Goal: Navigation & Orientation: Find specific page/section

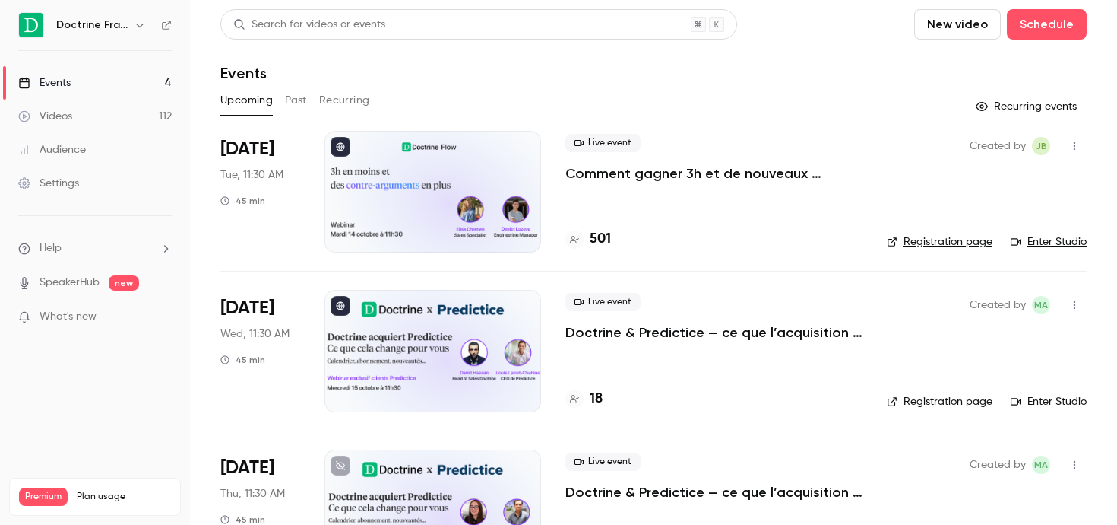
click at [140, 21] on icon "button" at bounding box center [140, 25] width 12 height 12
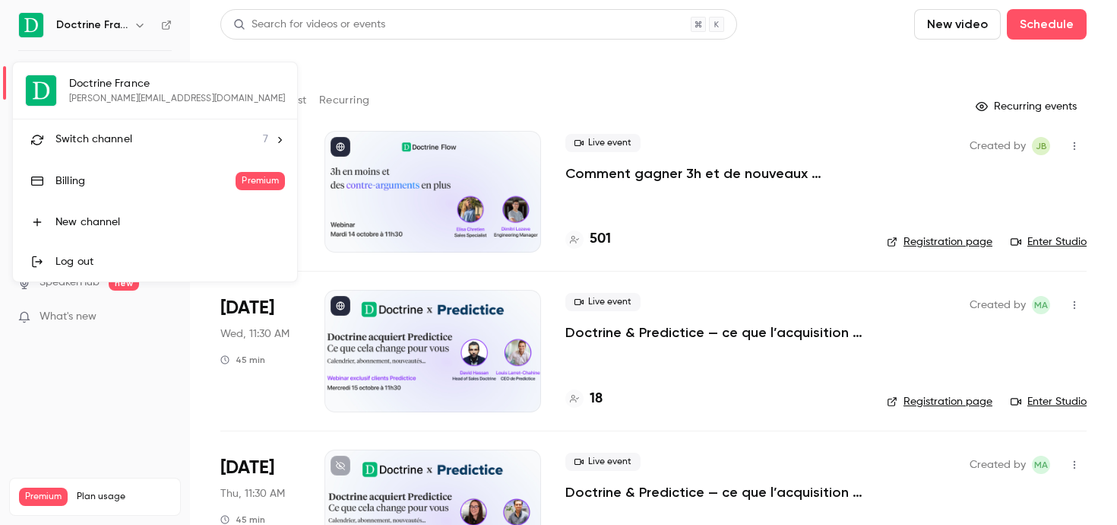
click at [128, 149] on li "Switch channel 7" at bounding box center [155, 139] width 284 height 40
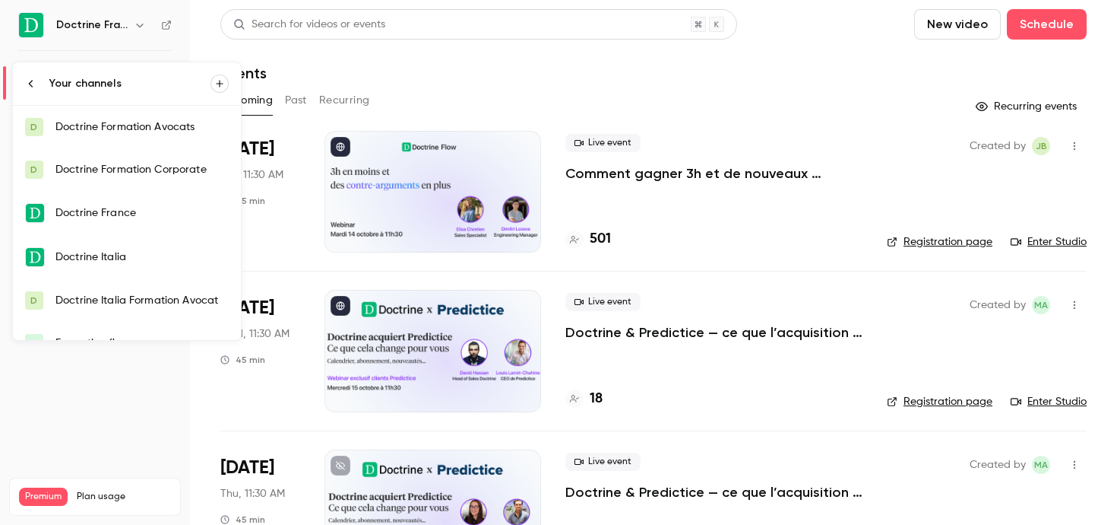
click at [137, 137] on link "D Doctrine Formation Avocats" at bounding box center [127, 127] width 228 height 43
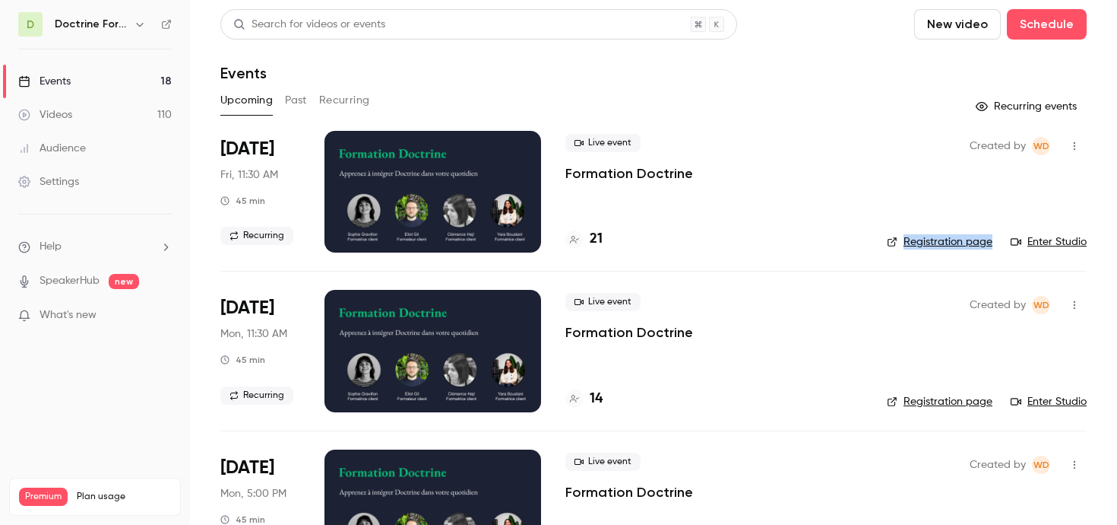
click at [132, 21] on button "button" at bounding box center [140, 24] width 18 height 18
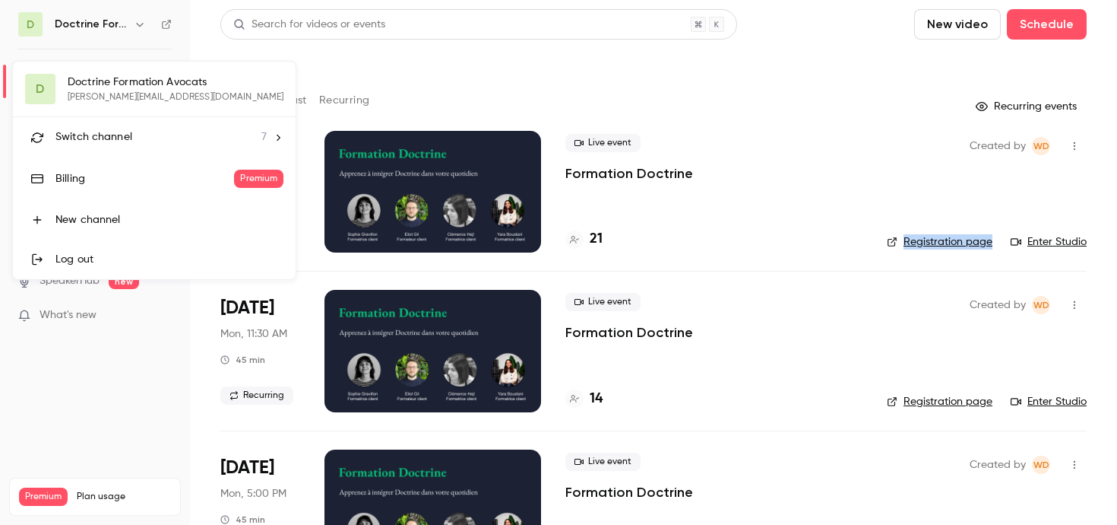
click at [117, 131] on span "Switch channel" at bounding box center [93, 137] width 77 height 16
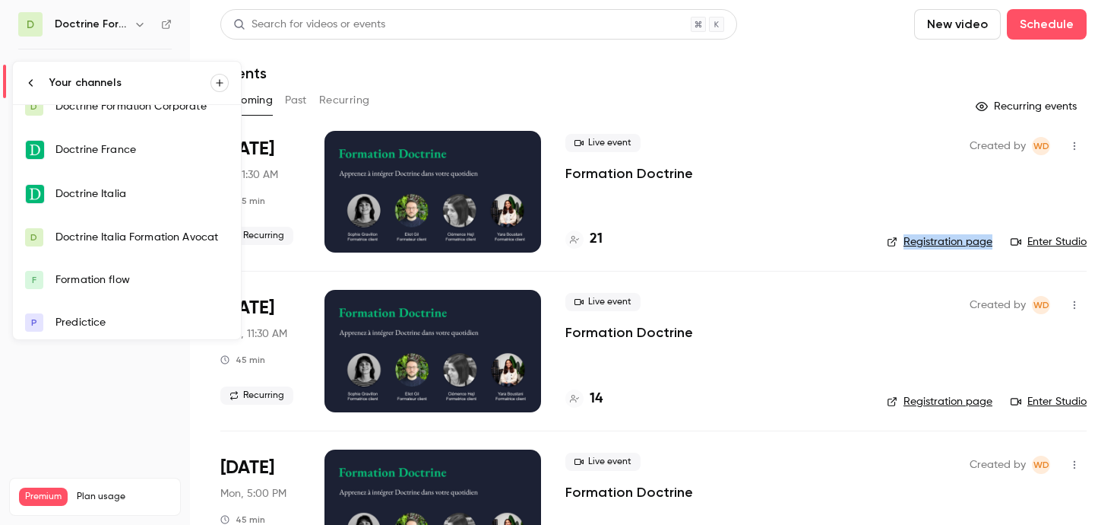
scroll to position [67, 0]
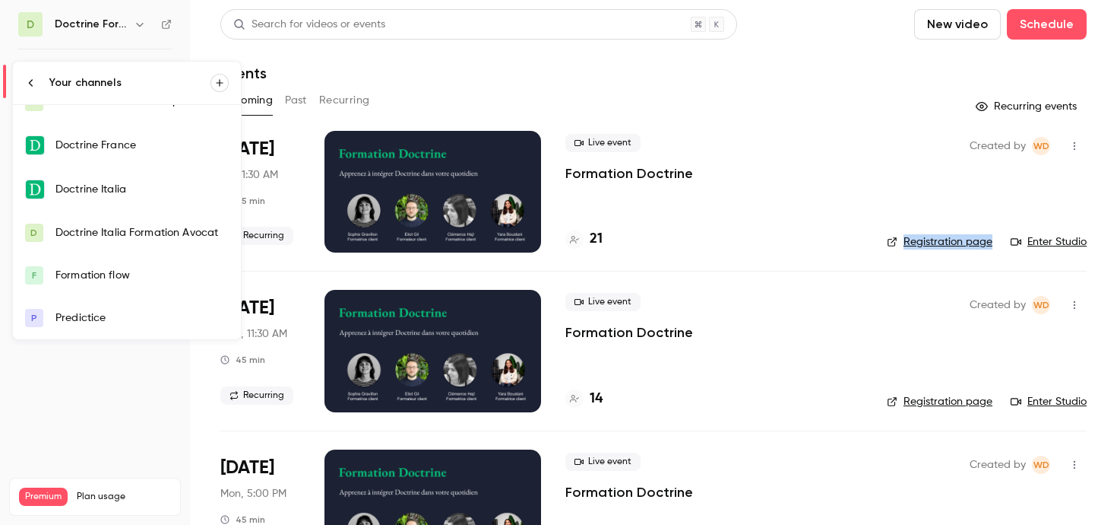
click at [119, 271] on div "Formation flow" at bounding box center [141, 275] width 173 height 15
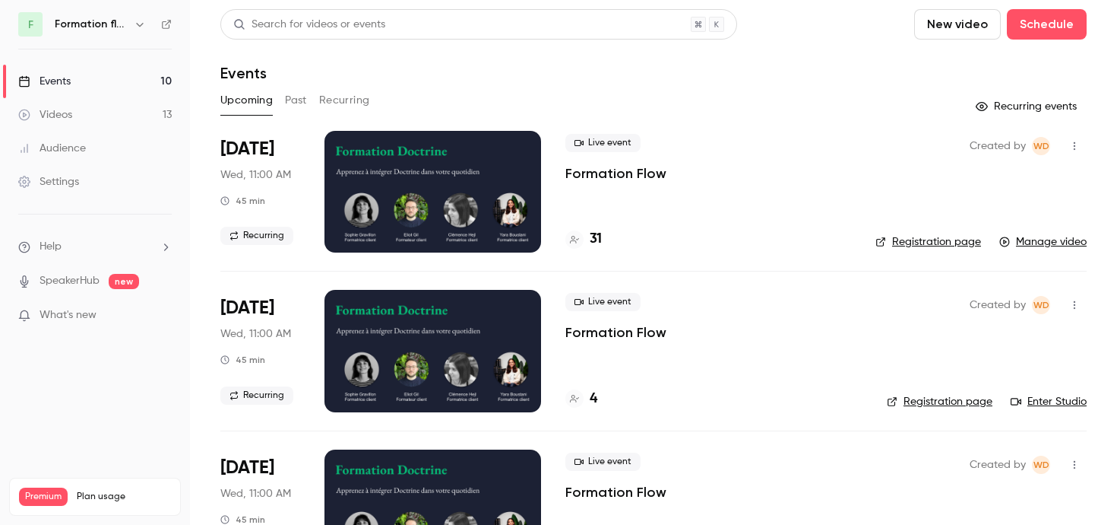
click at [125, 27] on h6 "Formation flow" at bounding box center [91, 24] width 73 height 15
click at [138, 25] on icon "button" at bounding box center [139, 25] width 7 height 4
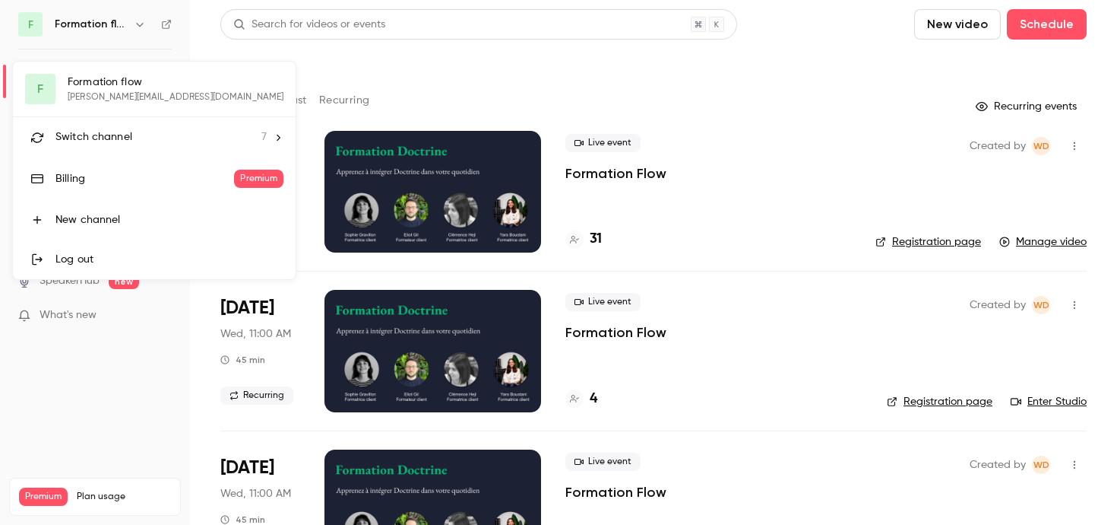
click at [138, 25] on div at bounding box center [558, 262] width 1117 height 525
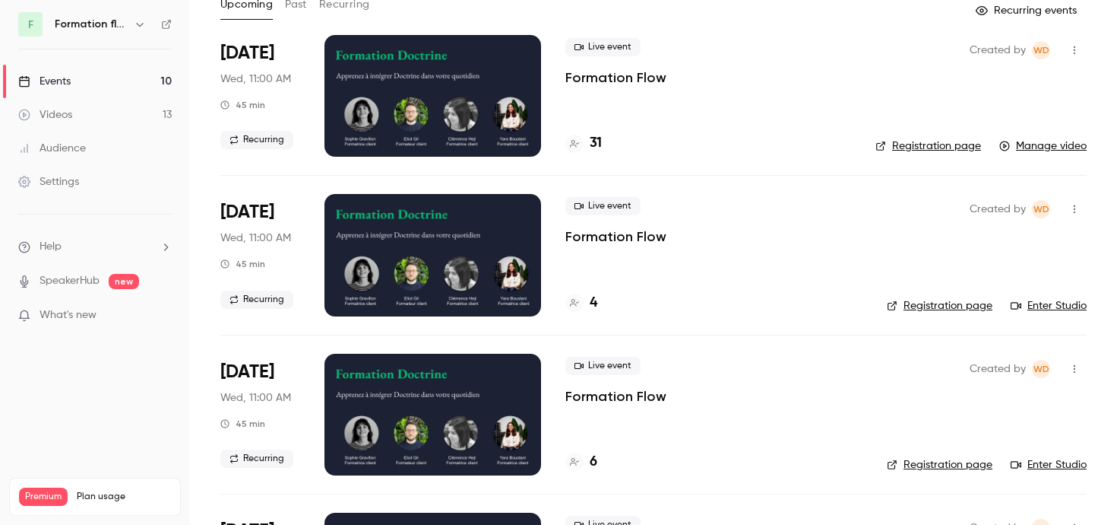
scroll to position [93, 0]
